Goal: Transaction & Acquisition: Subscribe to service/newsletter

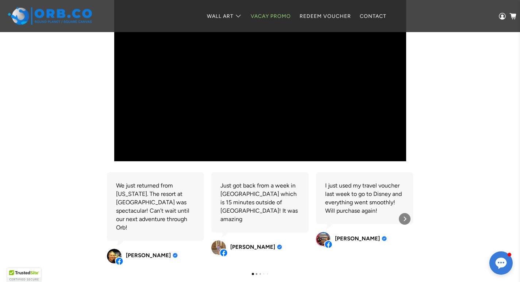
scroll to position [293, 0]
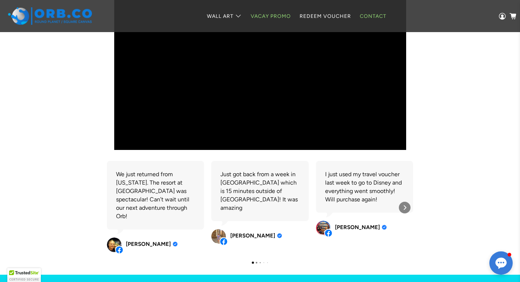
click at [370, 14] on link "Contact" at bounding box center [373, 16] width 35 height 19
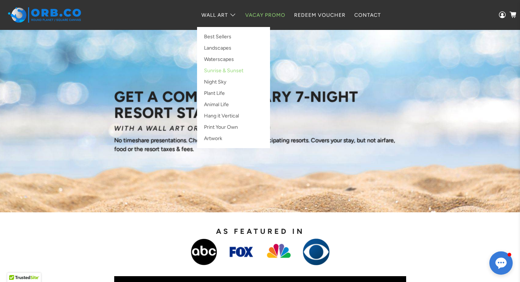
click at [230, 71] on link "Sunrise & Sunset" at bounding box center [233, 72] width 65 height 11
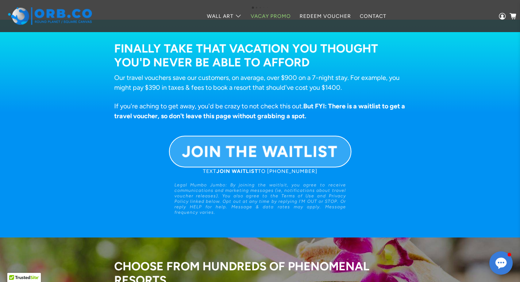
scroll to position [549, 0]
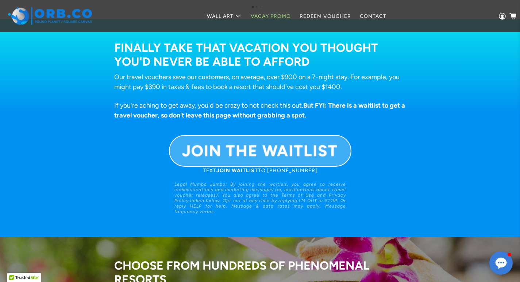
click at [243, 150] on b "JOIN THE WAITLIST" at bounding box center [260, 151] width 156 height 19
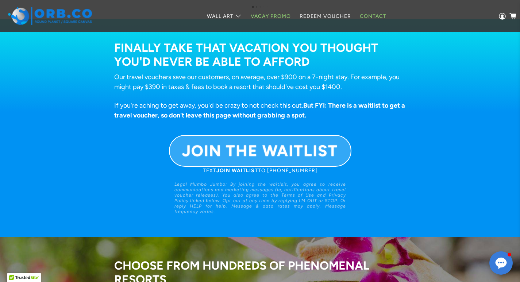
click at [370, 18] on link "Contact" at bounding box center [373, 16] width 35 height 19
